Goal: Task Accomplishment & Management: Manage account settings

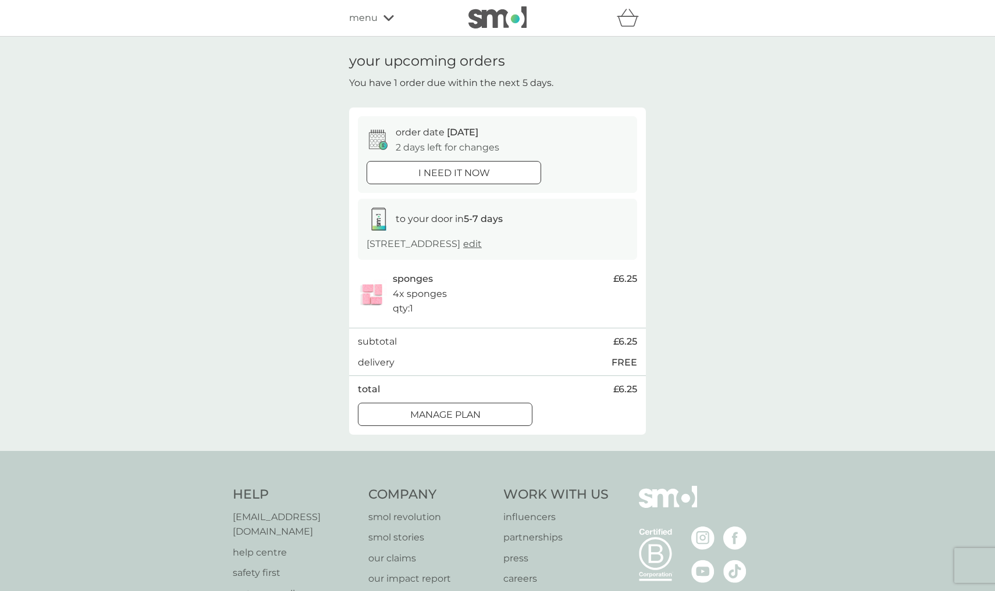
click at [387, 17] on icon at bounding box center [388, 18] width 10 height 7
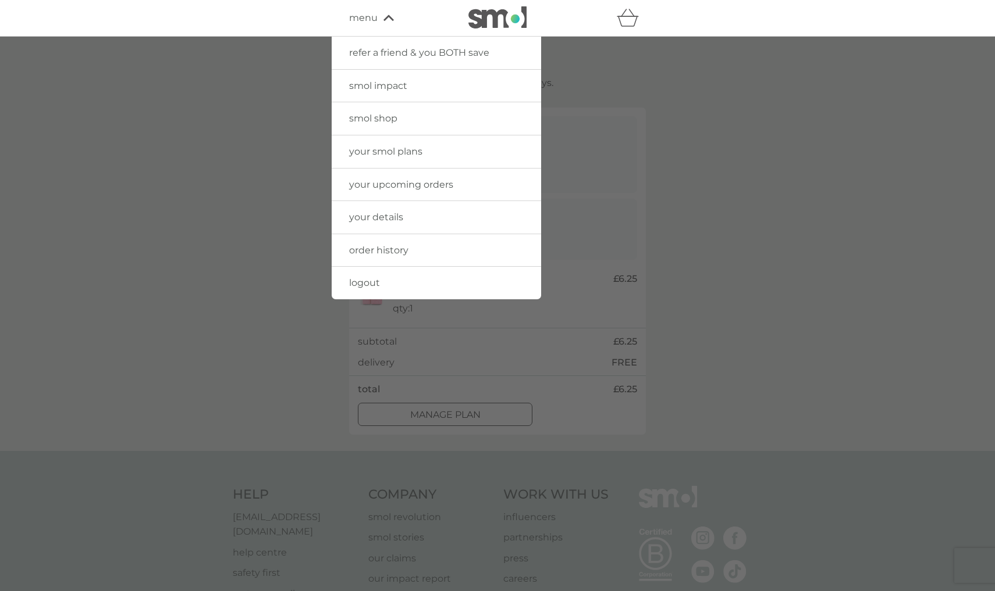
click at [389, 149] on span "your smol plans" at bounding box center [385, 151] width 73 height 11
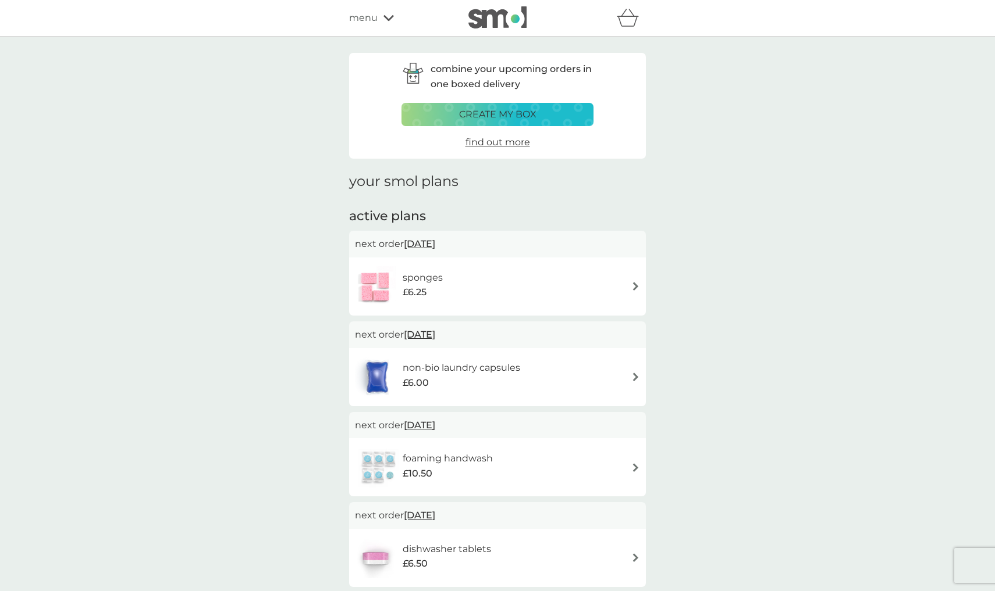
click at [631, 375] on img at bounding box center [635, 377] width 9 height 9
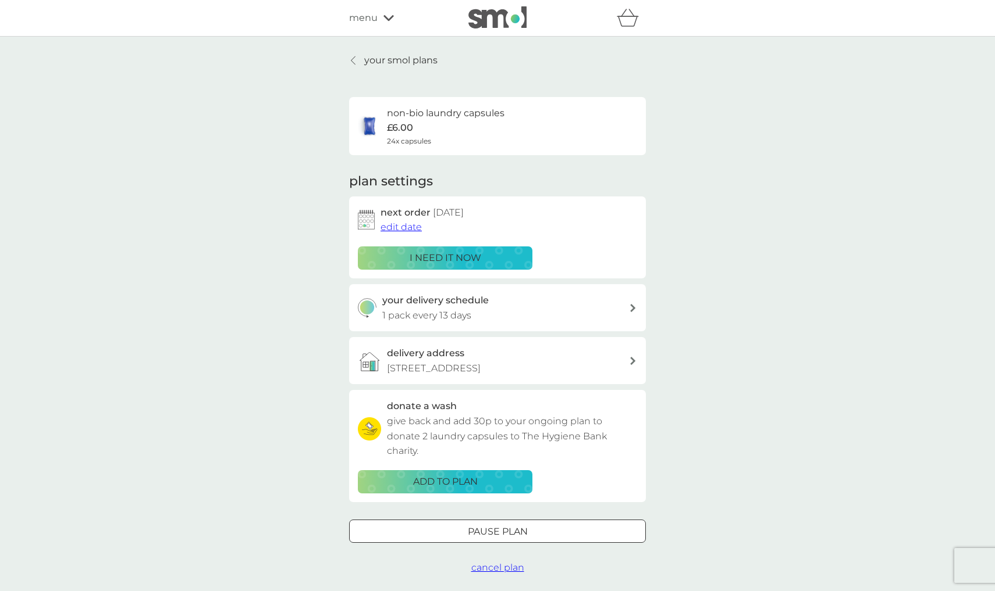
click at [372, 60] on p "your smol plans" at bounding box center [400, 60] width 73 height 15
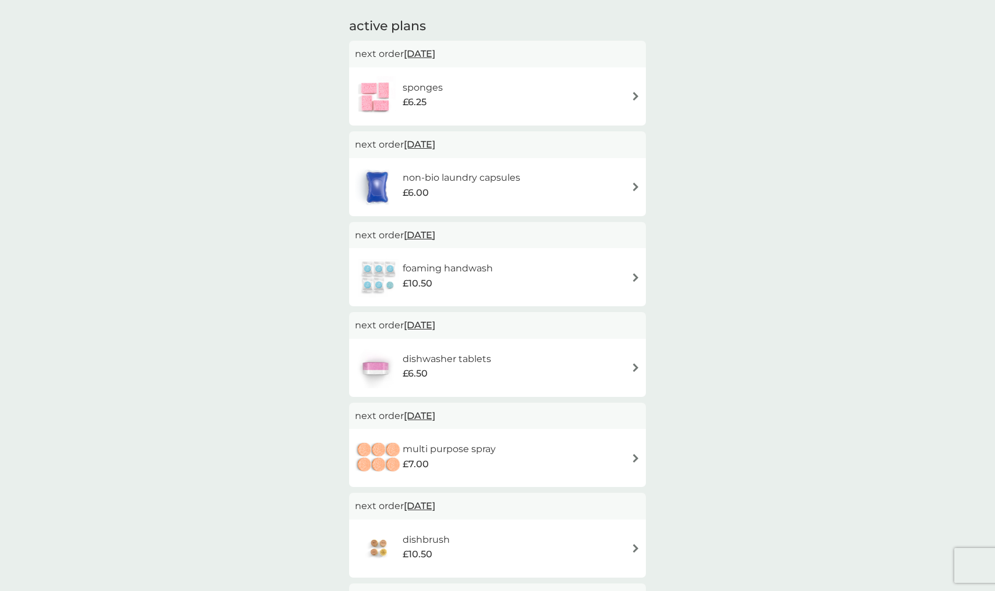
scroll to position [189, 0]
click at [632, 184] on img at bounding box center [635, 188] width 9 height 9
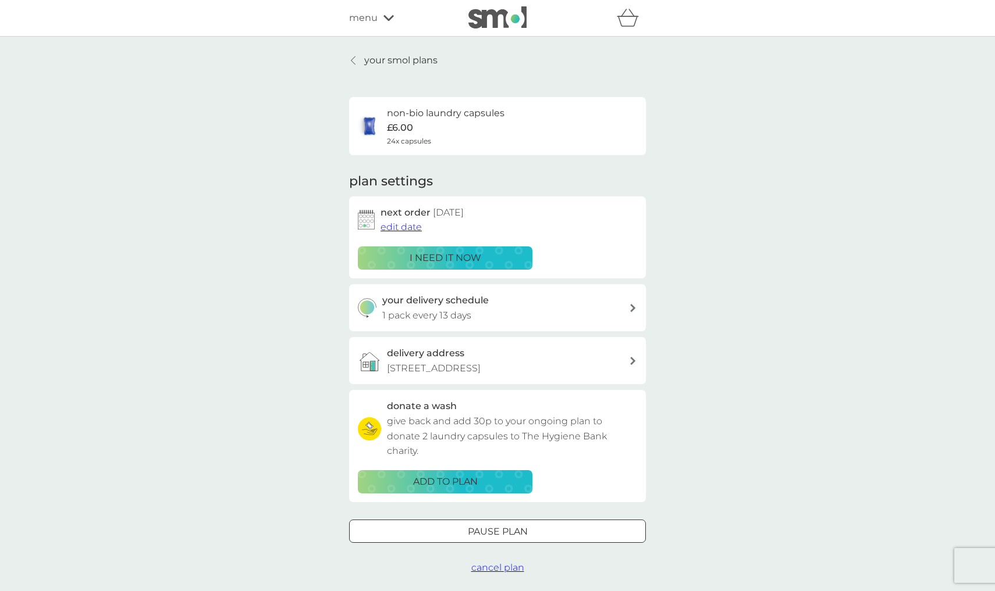
scroll to position [5, 0]
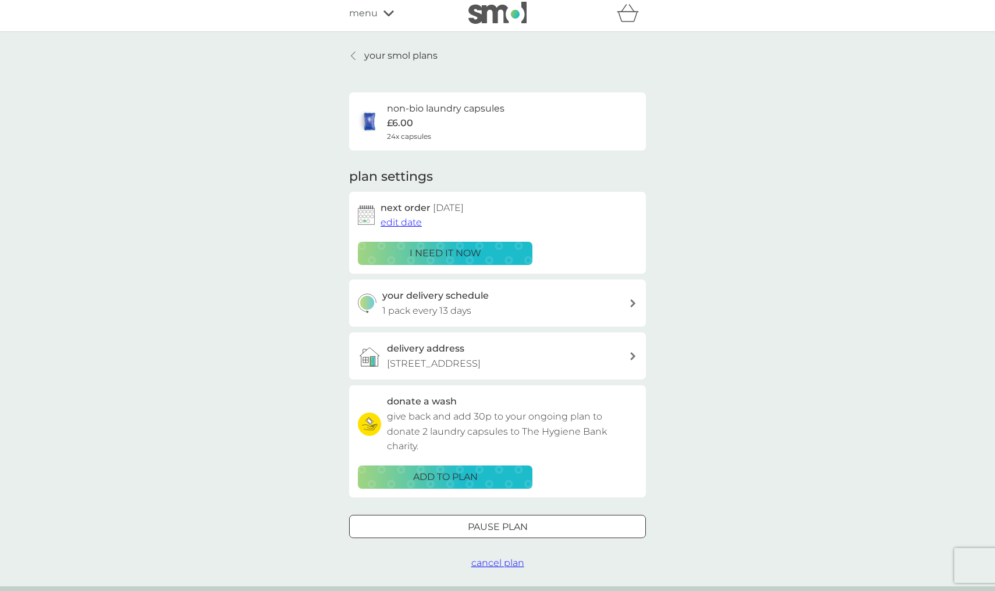
click at [627, 301] on div "your delivery schedule 1 pack every 13 days" at bounding box center [505, 303] width 247 height 30
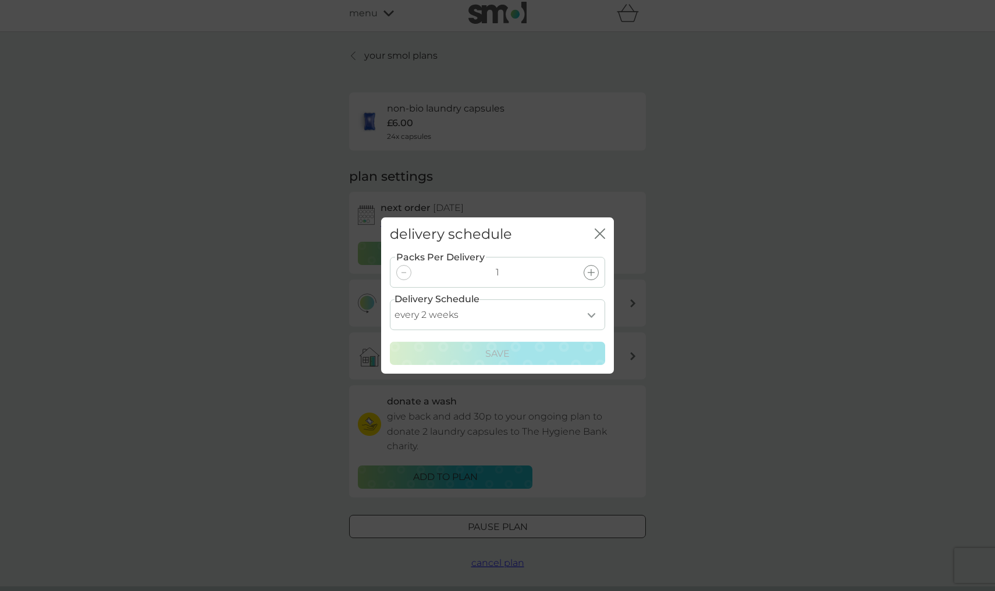
select select "7"
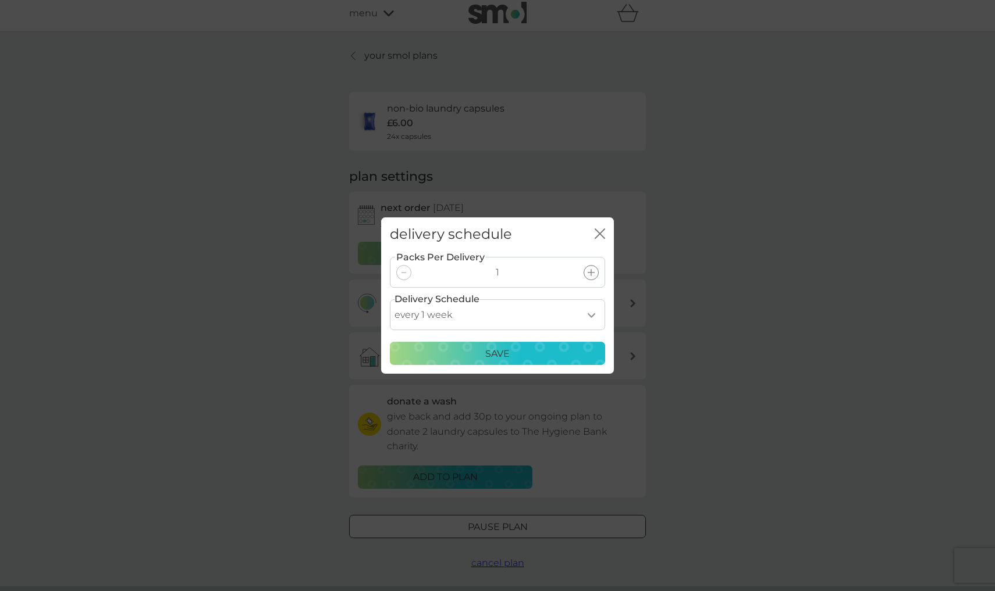
click at [557, 357] on div "Save" at bounding box center [497, 354] width 200 height 15
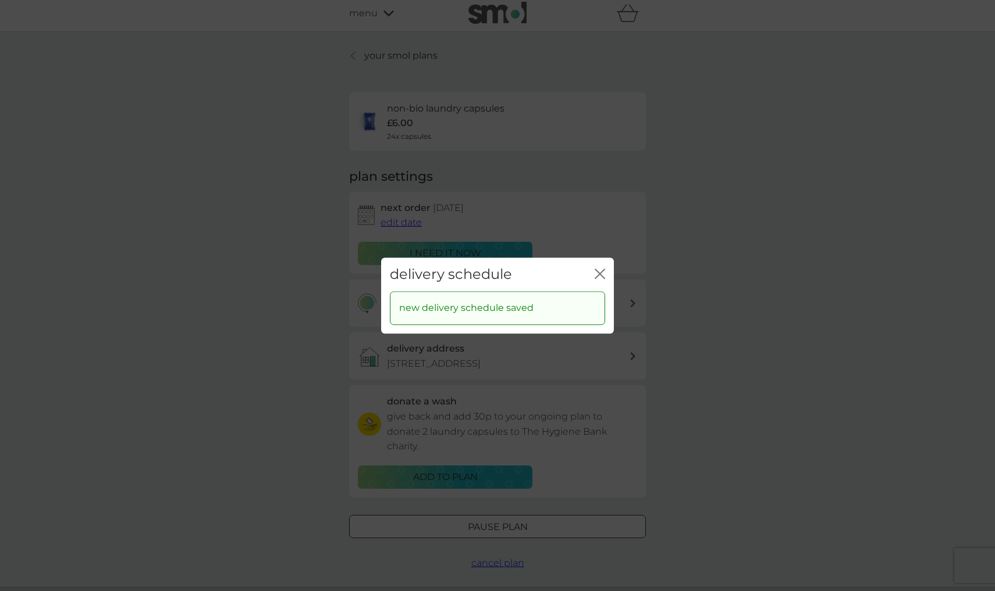
click at [605, 272] on div "delivery schedule close" at bounding box center [497, 275] width 233 height 34
click at [597, 273] on icon "close" at bounding box center [599, 274] width 10 height 10
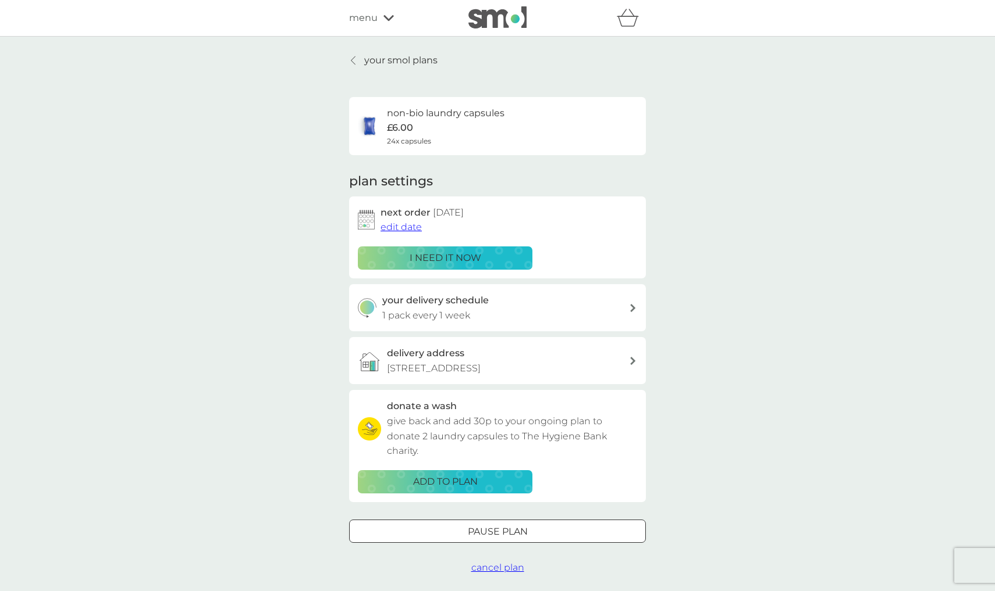
scroll to position [0, 0]
click at [391, 15] on icon at bounding box center [388, 18] width 10 height 7
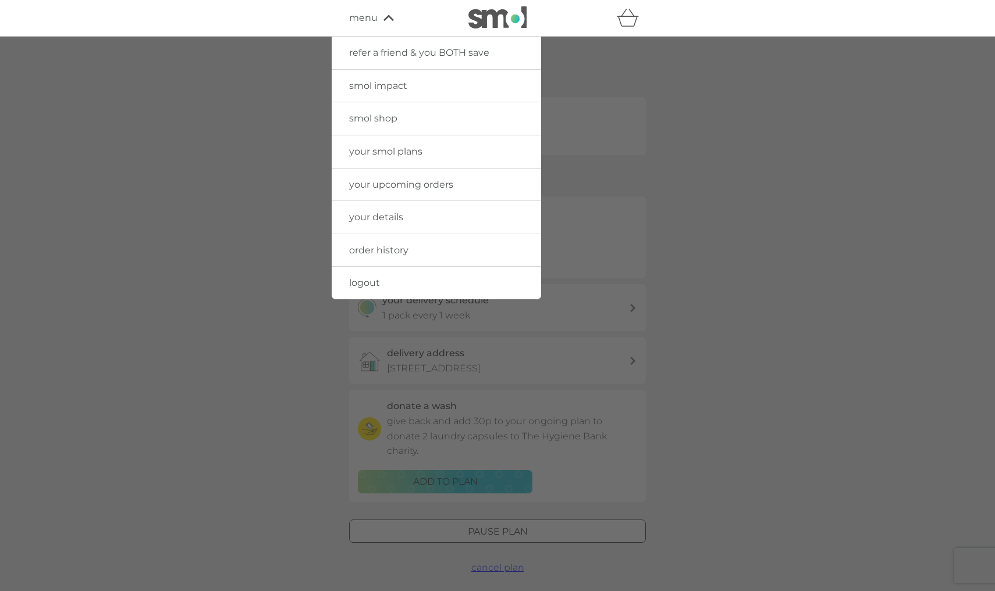
click at [383, 248] on span "order history" at bounding box center [378, 250] width 59 height 11
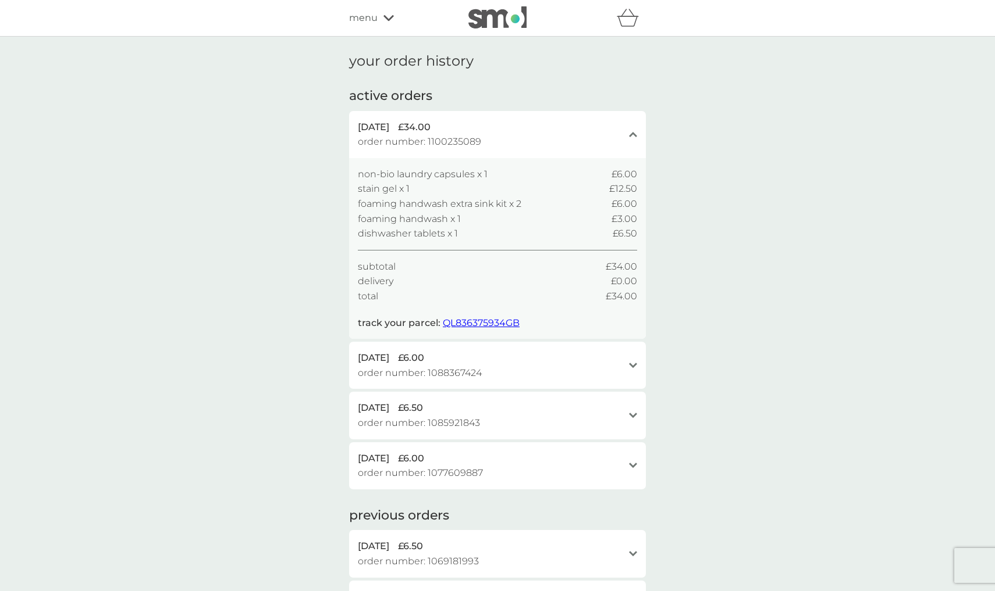
scroll to position [10, 0]
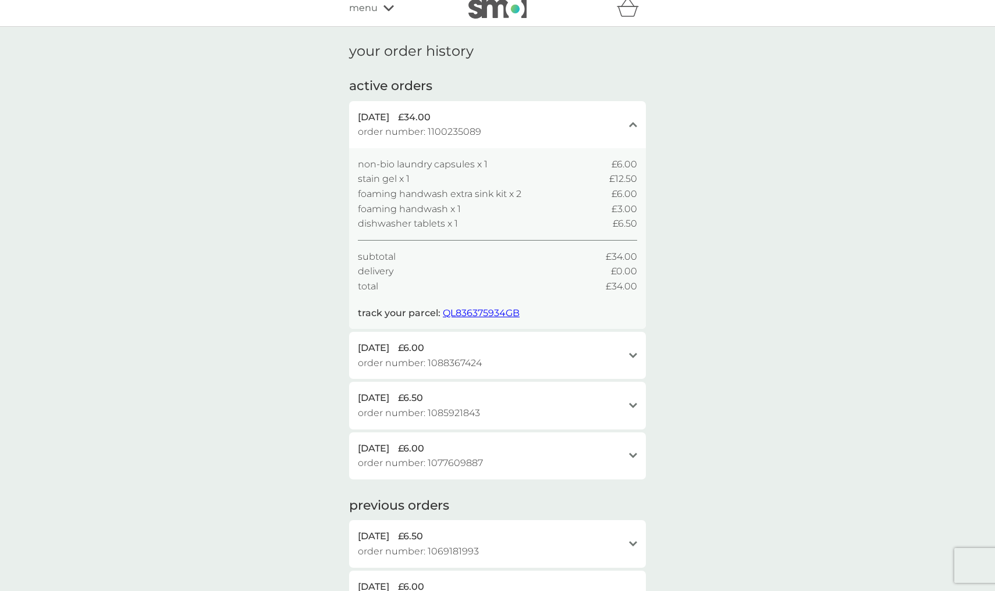
click at [490, 308] on span "QL836375934GB" at bounding box center [481, 313] width 77 height 11
